Goal: Task Accomplishment & Management: Manage account settings

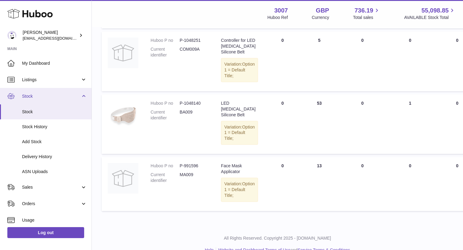
scroll to position [153, 0]
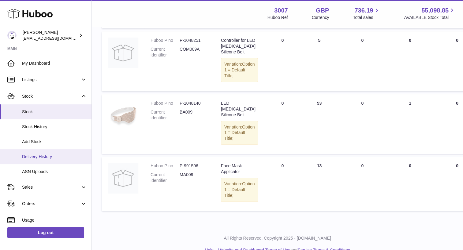
click at [43, 157] on span "Delivery History" at bounding box center [54, 157] width 65 height 6
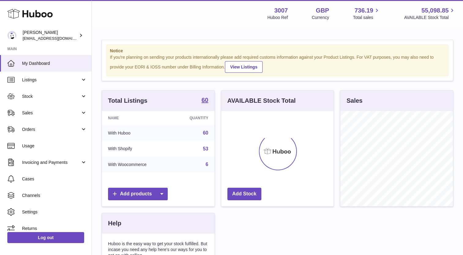
scroll to position [95, 113]
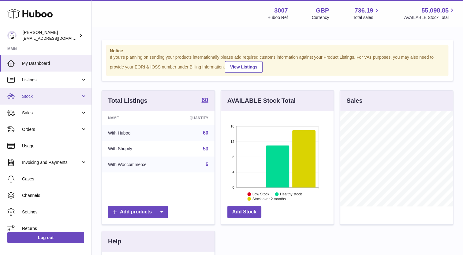
click at [30, 97] on span "Stock" at bounding box center [51, 97] width 58 height 6
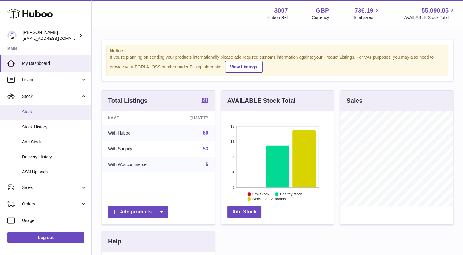
click at [33, 115] on link "Stock" at bounding box center [45, 112] width 91 height 15
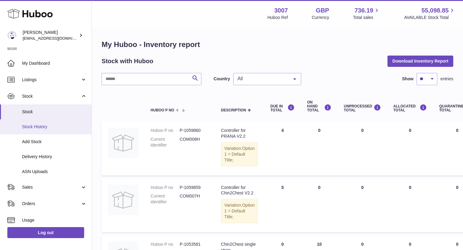
click at [38, 127] on span "Stock History" at bounding box center [54, 127] width 65 height 6
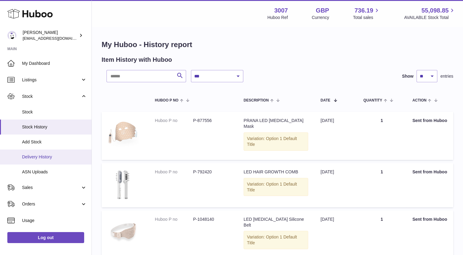
click at [36, 154] on span "Delivery History" at bounding box center [54, 157] width 65 height 6
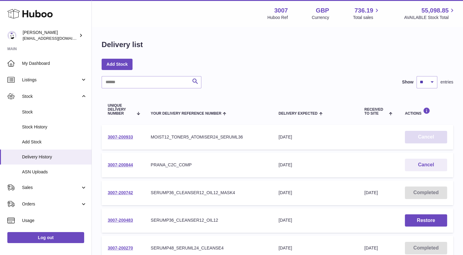
click at [421, 137] on button "Cancel" at bounding box center [426, 137] width 42 height 13
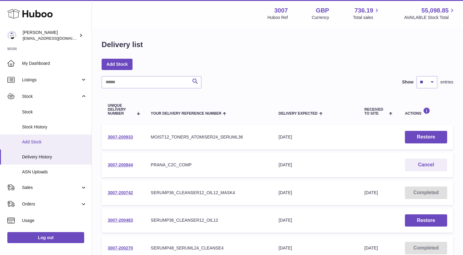
click at [44, 139] on span "Add Stock" at bounding box center [54, 142] width 65 height 6
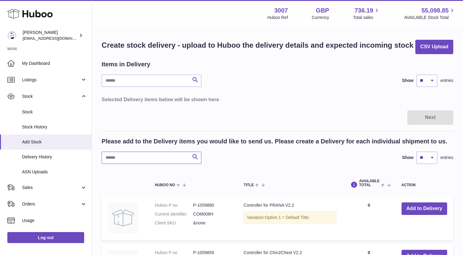
click at [125, 157] on input "text" at bounding box center [152, 158] width 100 height 12
click at [51, 128] on span "Stock History" at bounding box center [54, 127] width 65 height 6
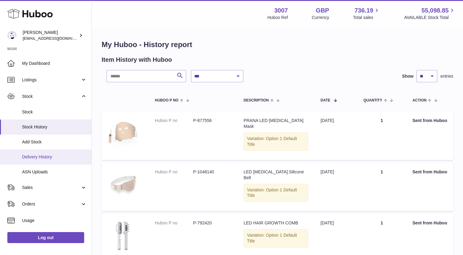
click at [26, 161] on link "Delivery History" at bounding box center [45, 157] width 91 height 15
